Goal: Transaction & Acquisition: Purchase product/service

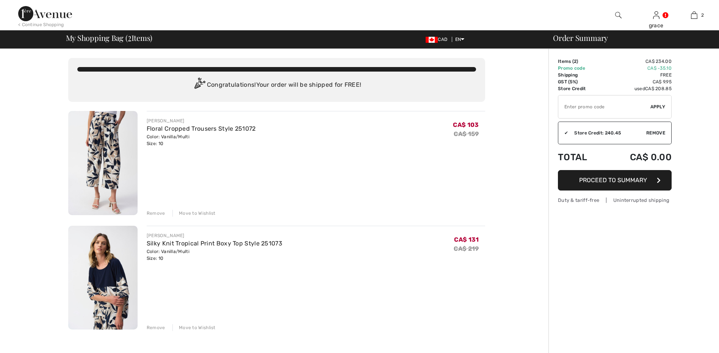
checkbox input "true"
click at [636, 179] on span "Proceed to Summary" at bounding box center [613, 180] width 68 height 7
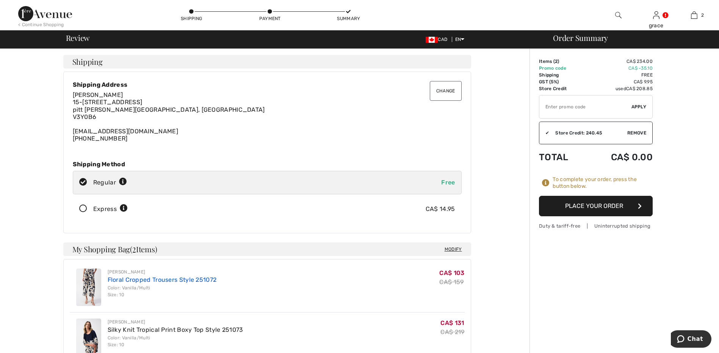
click at [137, 281] on link "Floral Cropped Trousers Style 251072" at bounding box center [162, 279] width 109 height 7
click at [153, 278] on link "Floral Cropped Trousers Style 251072" at bounding box center [162, 279] width 109 height 7
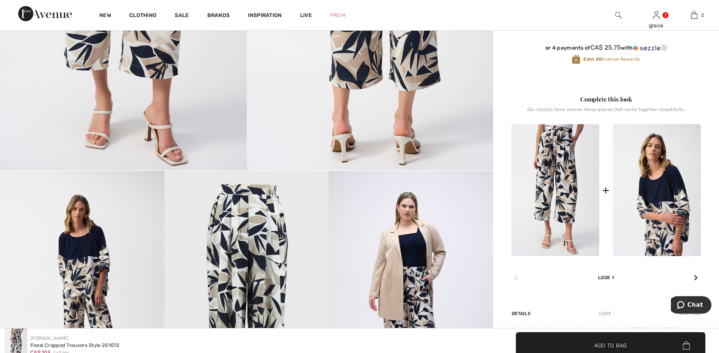
scroll to position [265, 0]
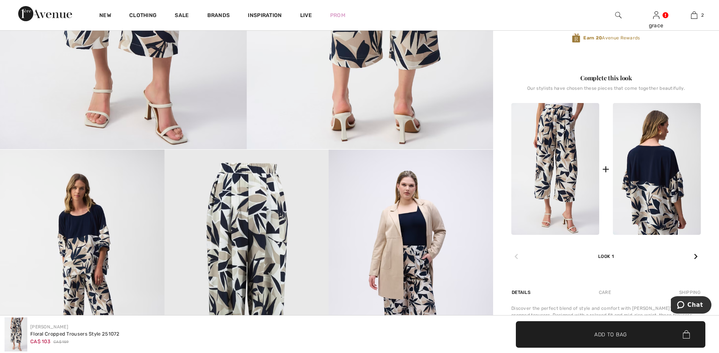
click at [657, 185] on img at bounding box center [657, 169] width 88 height 132
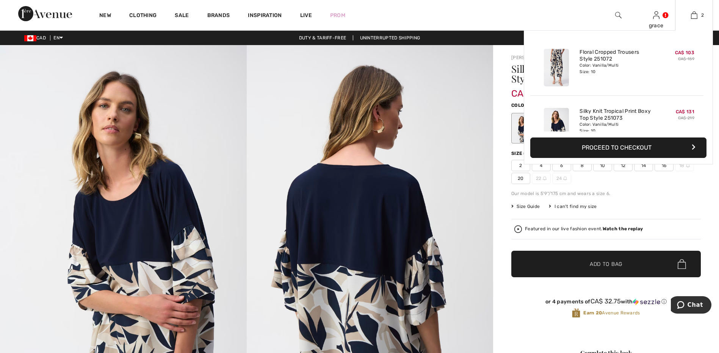
click at [637, 148] on button "Proceed to Checkout" at bounding box center [618, 148] width 176 height 20
click at [628, 148] on button "Proceed to Checkout" at bounding box center [618, 148] width 176 height 20
click at [695, 146] on button "Proceed to Checkout" at bounding box center [618, 148] width 176 height 20
click at [631, 144] on button "Proceed to Checkout" at bounding box center [618, 148] width 176 height 20
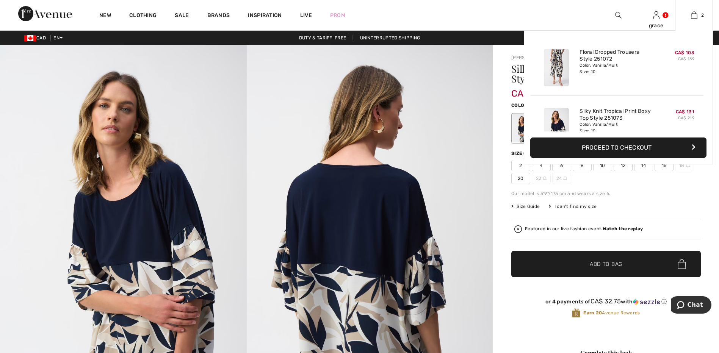
click at [628, 148] on button "Proceed to Checkout" at bounding box center [618, 148] width 176 height 20
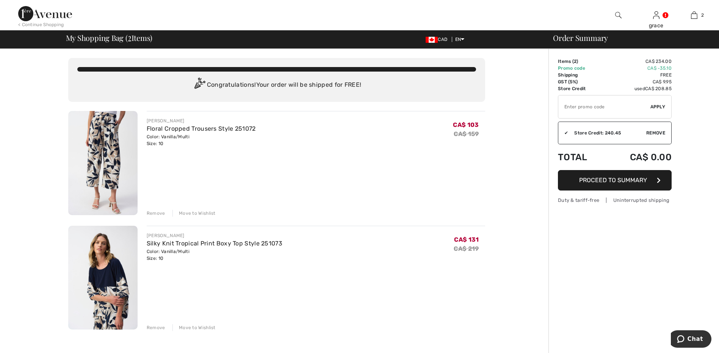
click at [625, 179] on span "Proceed to Summary" at bounding box center [613, 180] width 68 height 7
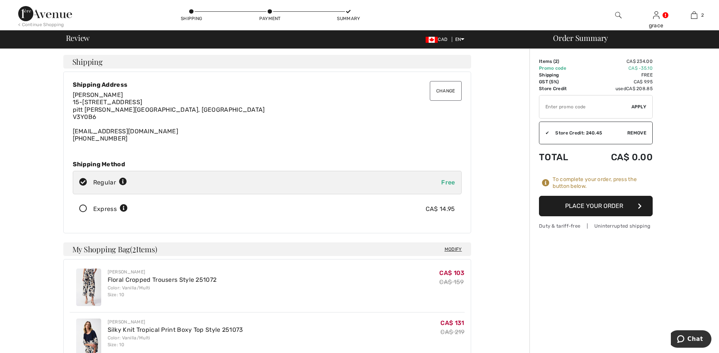
click at [603, 204] on button "Place Your Order" at bounding box center [596, 206] width 114 height 20
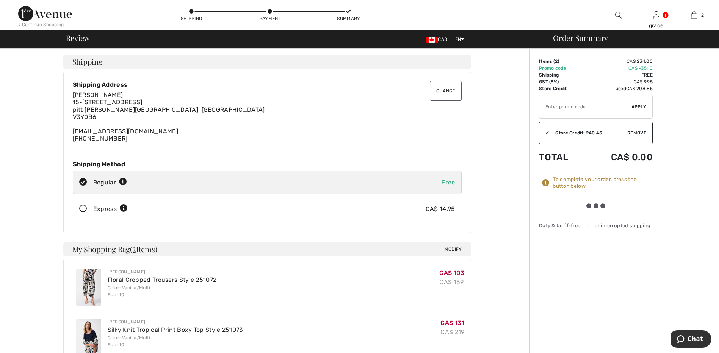
click at [603, 204] on div at bounding box center [595, 206] width 21 height 5
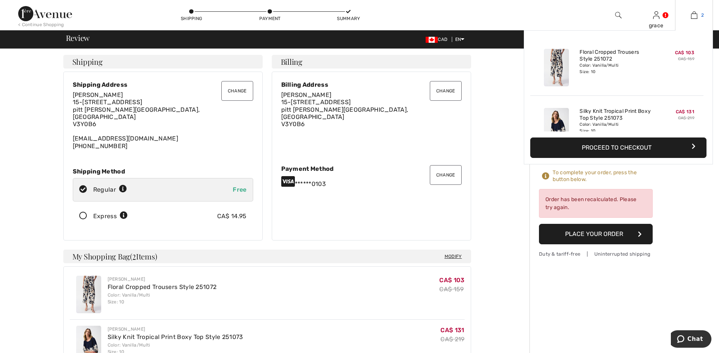
click at [695, 16] on img at bounding box center [694, 15] width 6 height 9
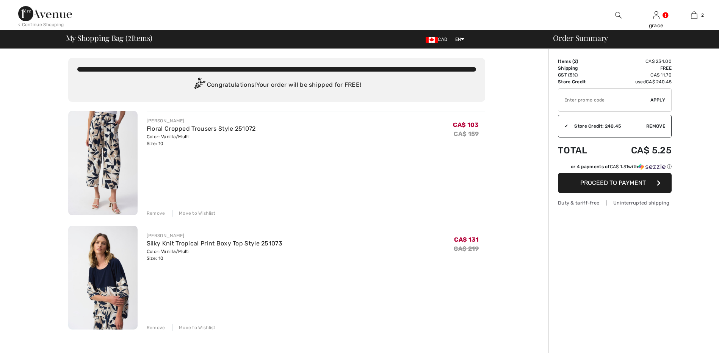
checkbox input "true"
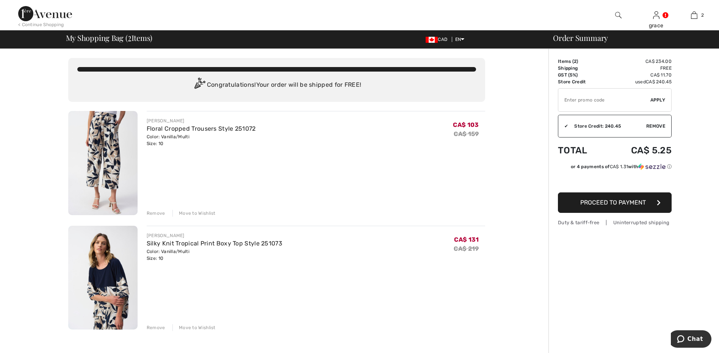
click at [662, 100] on span "Apply" at bounding box center [658, 100] width 15 height 7
